Goal: Communication & Community: Answer question/provide support

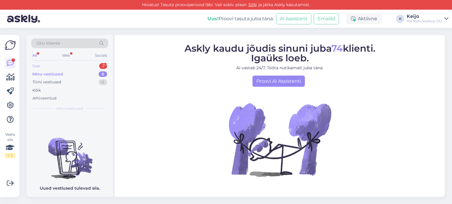
click at [83, 66] on div "Uus 2" at bounding box center [69, 66] width 77 height 8
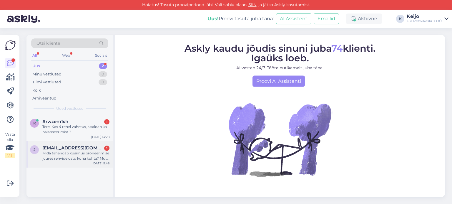
click at [74, 154] on div "Mida tähendab küsimus broneerimise juures rehvide ostu koha kohta? Mul on rehvi…" at bounding box center [75, 156] width 67 height 11
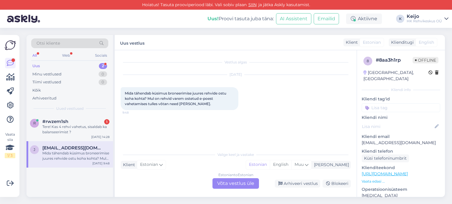
click at [227, 185] on div "Estonian to Estonian Võta vestlus üle" at bounding box center [235, 183] width 46 height 11
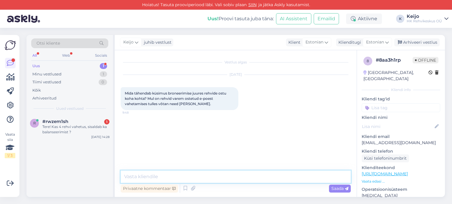
click at [186, 174] on textarea at bounding box center [236, 177] width 230 height 12
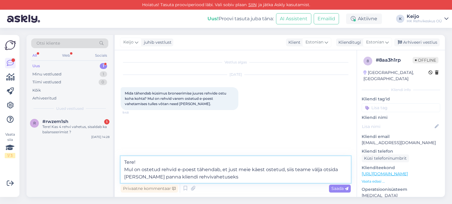
type textarea "Tere! Mul on ostetud rehvid e-poest tähendab, et just meie käest ostetud, siis …"
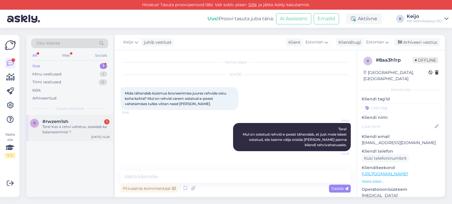
click at [73, 133] on div "Tere! Kas 4 rehvi vahetus, sisaldab ka balanseerimist ?" at bounding box center [75, 129] width 67 height 11
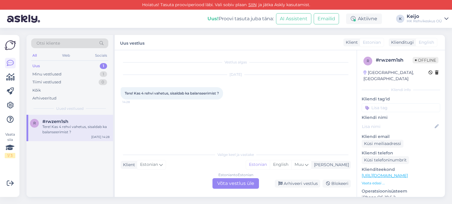
click at [235, 188] on div "Estonian to Estonian Võta vestlus üle" at bounding box center [235, 183] width 46 height 11
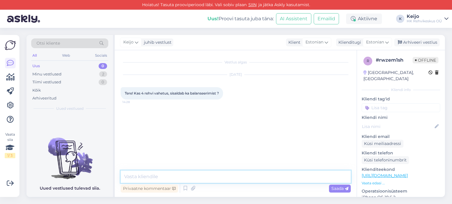
click at [196, 177] on textarea at bounding box center [236, 177] width 230 height 12
type textarea "Tere!"
type textarea "Ikka jaa, rehvivahetus sisaldab alati balansseerimist"
